Goal: Task Accomplishment & Management: Use online tool/utility

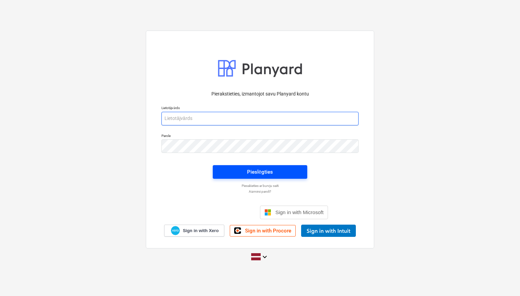
type input "[PERSON_NAME][EMAIL_ADDRESS][DOMAIN_NAME]"
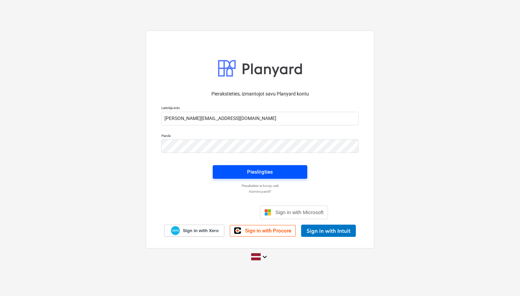
click at [233, 175] on span "Pieslēgties" at bounding box center [260, 171] width 78 height 9
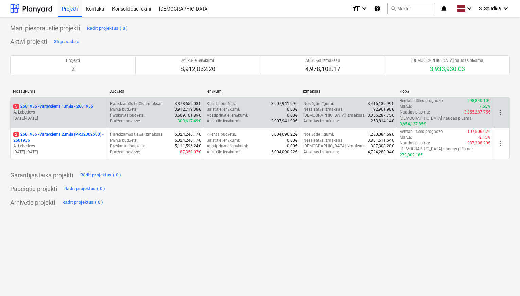
click at [86, 115] on p "[DATE] - [DATE]" at bounding box center [58, 118] width 91 height 6
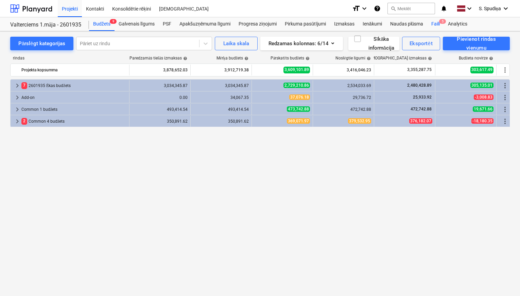
click at [440, 24] on div "Faili 5" at bounding box center [435, 24] width 17 height 14
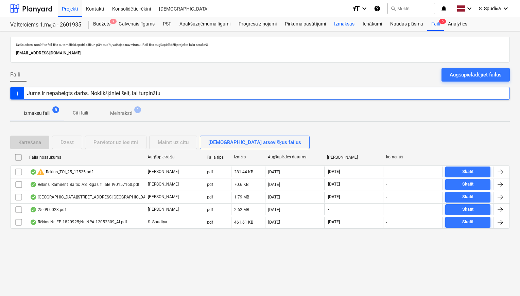
click at [340, 25] on div "Izmaksas" at bounding box center [344, 24] width 29 height 14
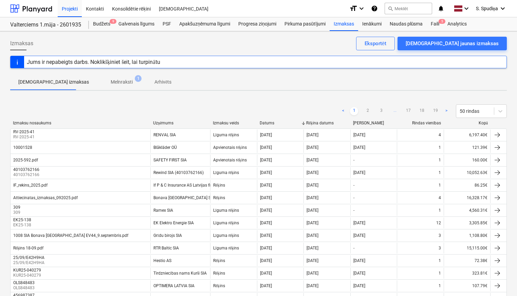
click at [366, 107] on link "2" at bounding box center [368, 111] width 8 height 8
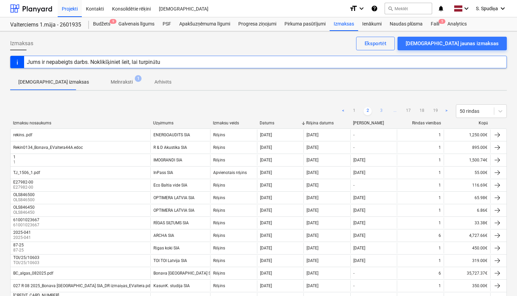
click at [382, 112] on link "3" at bounding box center [381, 111] width 8 height 8
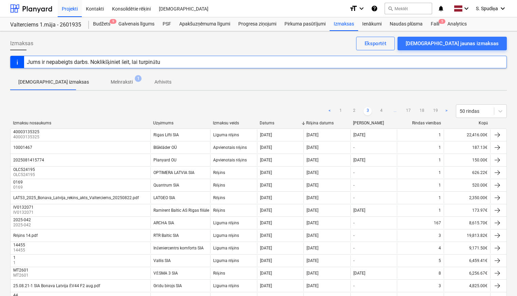
drag, startPoint x: 380, startPoint y: 108, endPoint x: 378, endPoint y: 59, distance: 49.0
click at [379, 107] on div "< 1 2 3 4 ... 17 18 19 > 50 rindas" at bounding box center [416, 111] width 181 height 14
click at [384, 111] on link "4" at bounding box center [381, 111] width 8 height 8
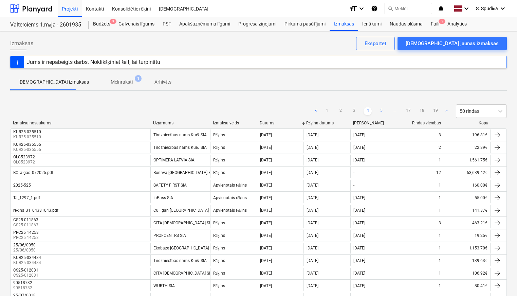
click at [383, 110] on link "5" at bounding box center [381, 111] width 8 height 8
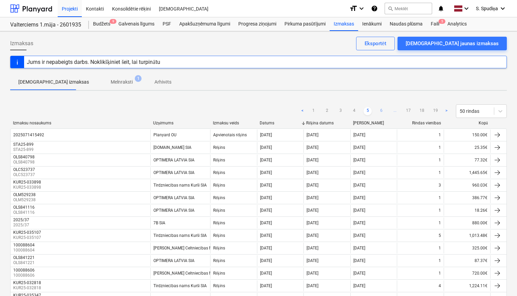
click at [381, 108] on link "6" at bounding box center [381, 111] width 8 height 8
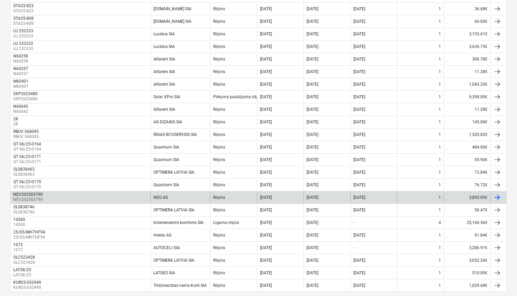
scroll to position [499, 0]
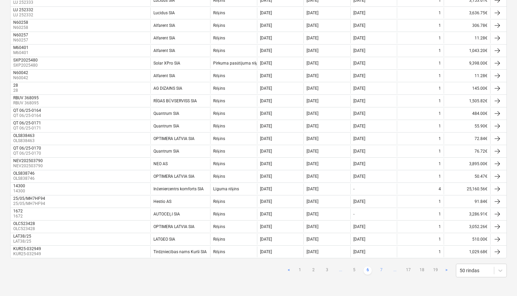
click at [380, 270] on link "7" at bounding box center [381, 270] width 8 height 8
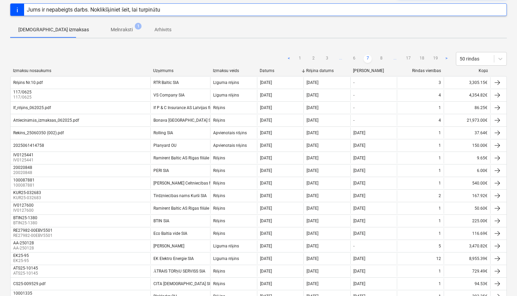
scroll to position [0, 0]
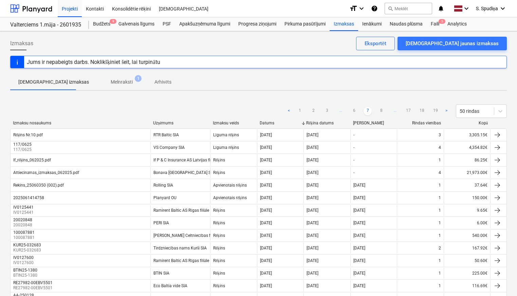
drag, startPoint x: 380, startPoint y: 110, endPoint x: 380, endPoint y: 98, distance: 12.2
click at [380, 110] on link "8" at bounding box center [381, 111] width 8 height 8
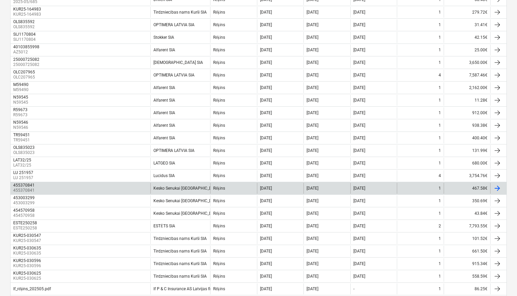
scroll to position [499, 0]
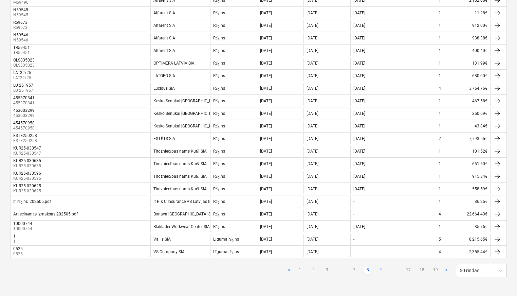
click at [381, 268] on link "9" at bounding box center [381, 270] width 8 height 8
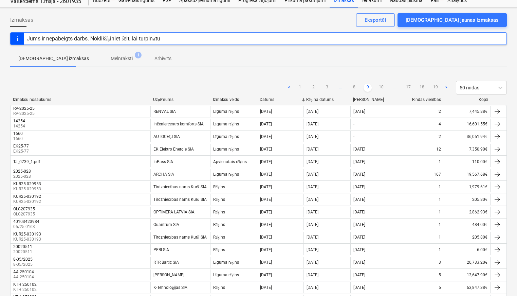
scroll to position [0, 0]
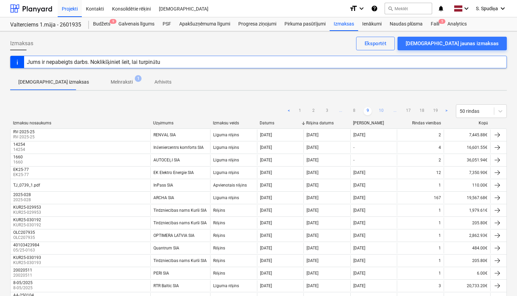
click at [382, 112] on link "10" at bounding box center [381, 111] width 8 height 8
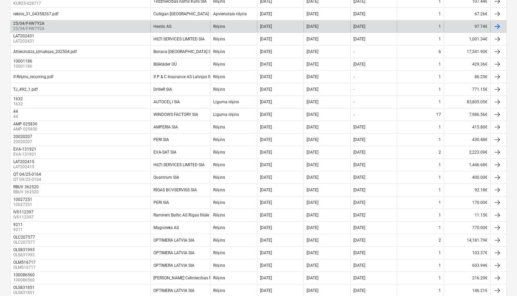
scroll to position [499, 0]
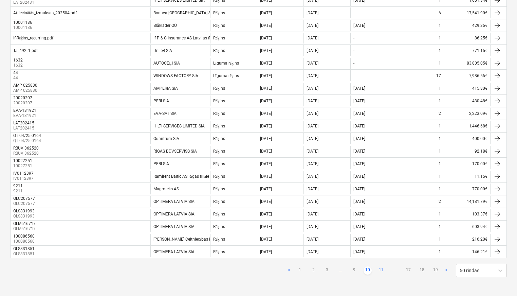
click at [380, 270] on link "11" at bounding box center [381, 270] width 8 height 8
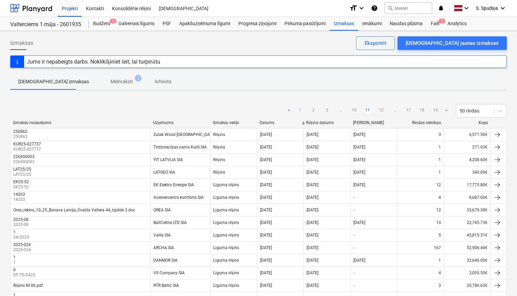
scroll to position [0, 0]
click at [314, 110] on link "2" at bounding box center [313, 111] width 8 height 8
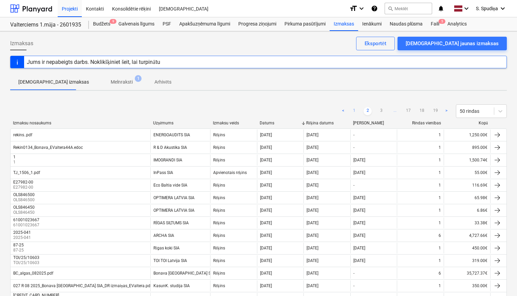
click at [351, 110] on link "1" at bounding box center [354, 111] width 8 height 8
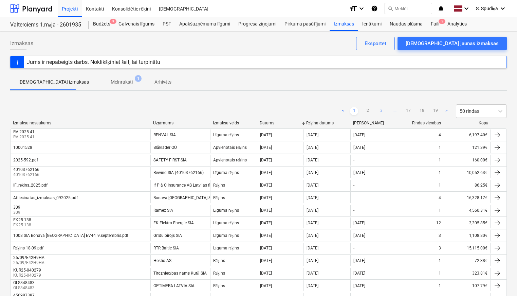
click at [381, 110] on link "3" at bounding box center [381, 111] width 8 height 8
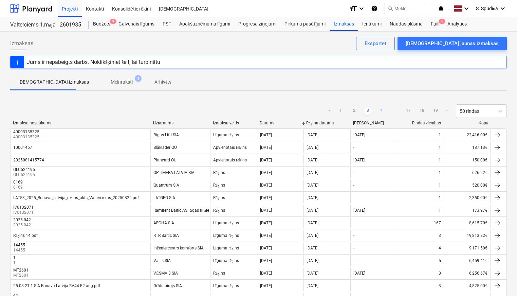
click at [380, 111] on link "4" at bounding box center [381, 111] width 8 height 8
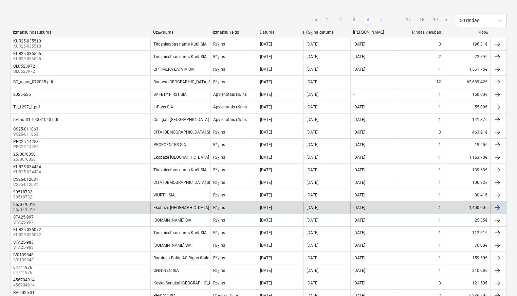
scroll to position [23, 0]
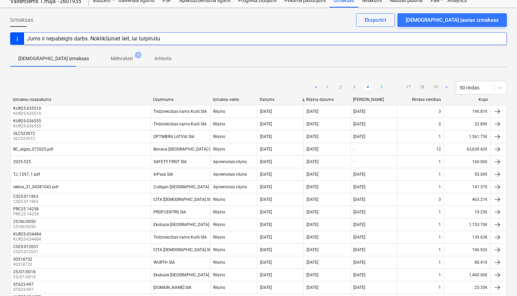
click at [383, 87] on link "5" at bounding box center [381, 88] width 8 height 8
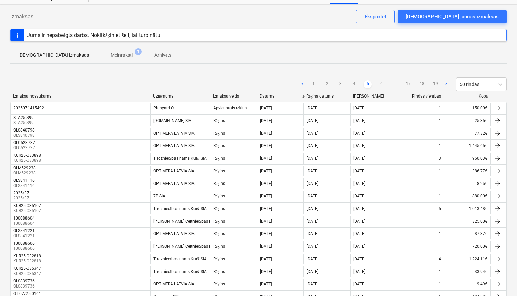
scroll to position [0, 0]
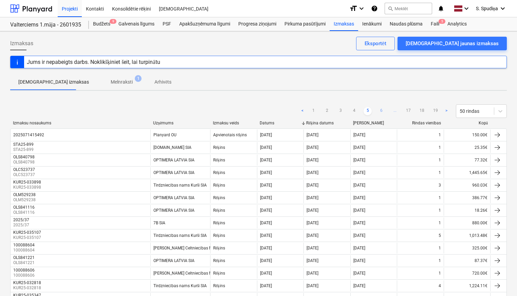
click at [384, 111] on link "6" at bounding box center [381, 111] width 8 height 8
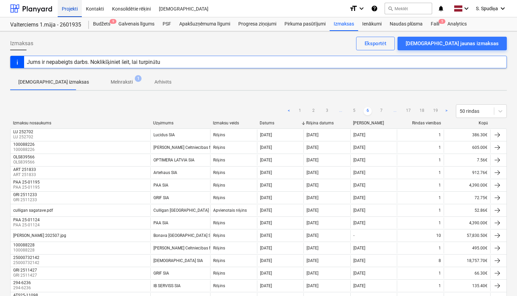
click at [70, 8] on div "Projekti" at bounding box center [70, 8] width 24 height 17
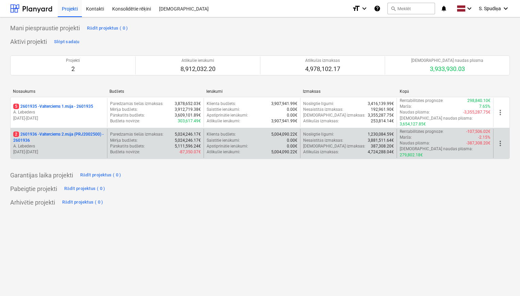
click at [69, 134] on p "2 2601936 - Valterciems 2.māja (PRJ2002500) - 2601936" at bounding box center [58, 137] width 91 height 12
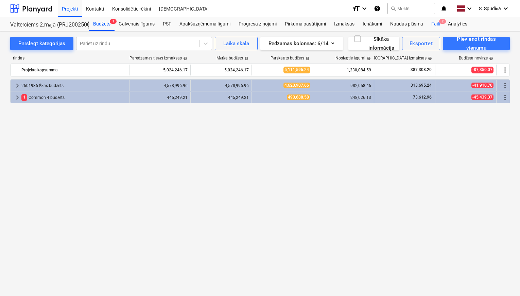
click at [435, 28] on div "Faili 2" at bounding box center [435, 24] width 17 height 14
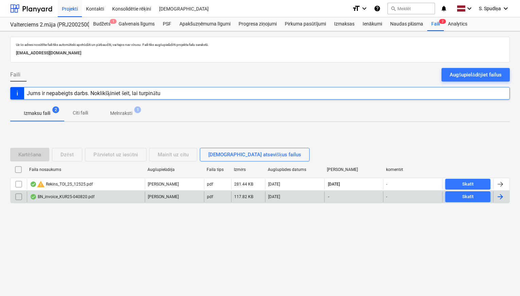
click at [92, 195] on div "BN_invoice_KUR25-040820.pdf" at bounding box center [62, 196] width 65 height 5
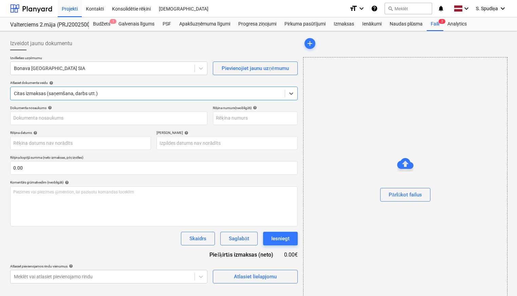
type input "KUR25-040820"
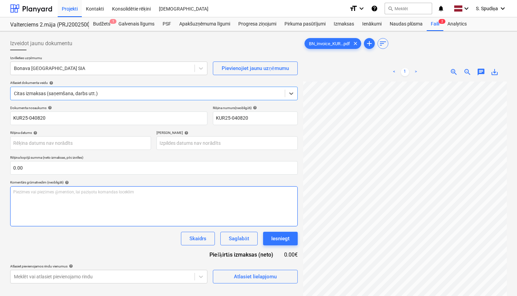
scroll to position [136, 0]
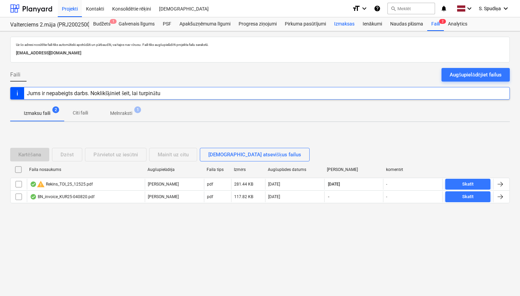
click at [353, 24] on div "Izmaksas" at bounding box center [344, 24] width 29 height 14
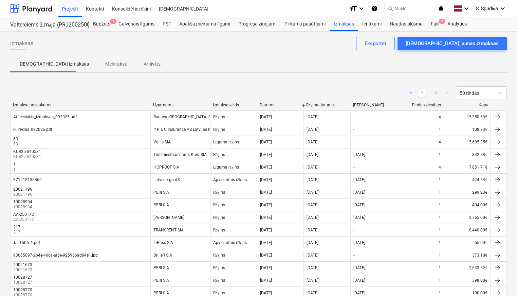
click at [437, 92] on link "2" at bounding box center [436, 93] width 8 height 8
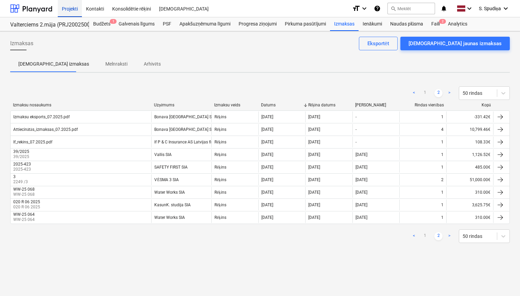
click at [75, 10] on div "Projekti" at bounding box center [70, 8] width 24 height 17
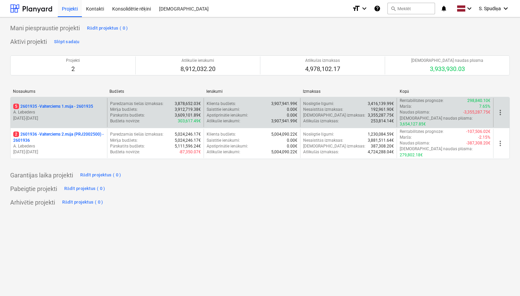
click at [62, 115] on p "[DATE] - [DATE]" at bounding box center [58, 118] width 91 height 6
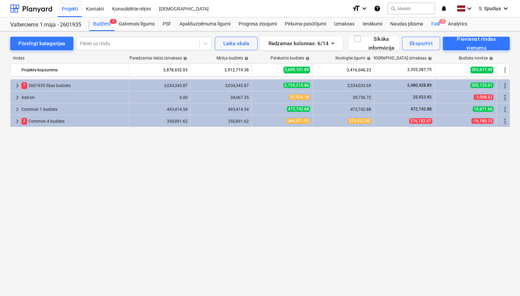
click at [440, 21] on span "5" at bounding box center [442, 21] width 7 height 5
